Goal: Navigation & Orientation: Find specific page/section

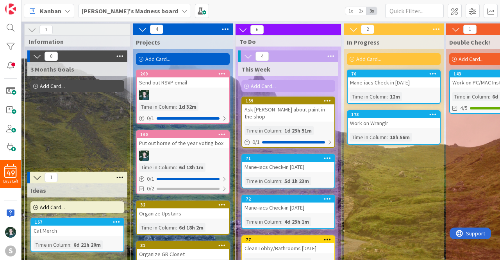
click at [113, 13] on b "[PERSON_NAME]'s Madness board" at bounding box center [130, 11] width 96 height 8
click at [138, 14] on b "[PERSON_NAME]'s Madness board" at bounding box center [130, 11] width 96 height 8
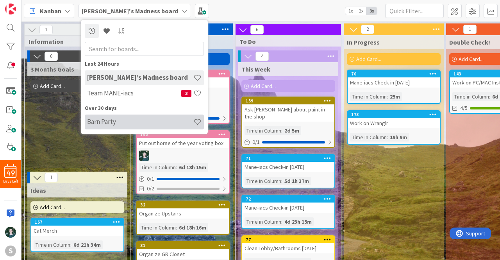
click at [130, 120] on h4 "Barn Party" at bounding box center [140, 122] width 106 height 8
